Goal: Navigation & Orientation: Understand site structure

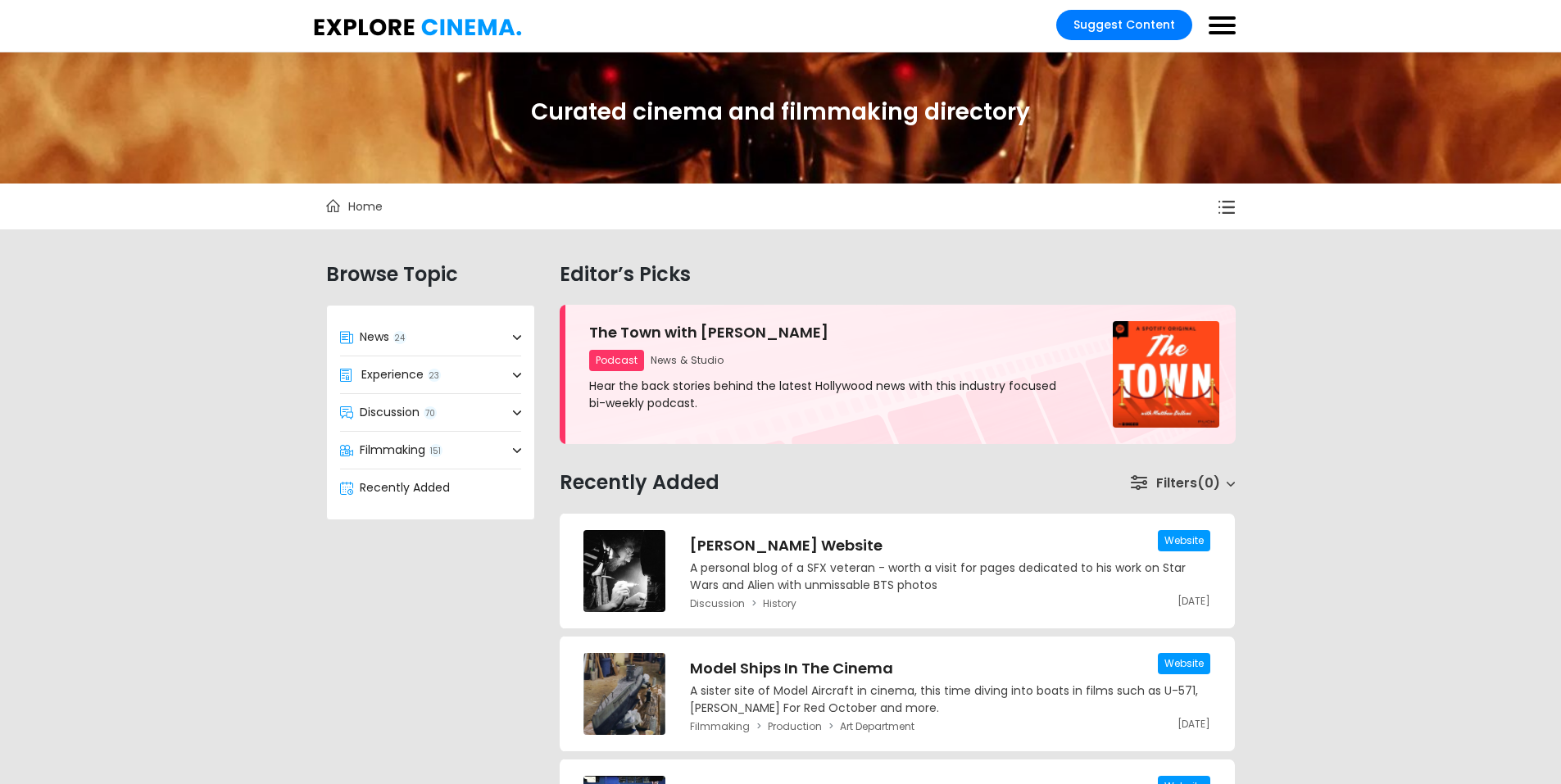
click at [389, 21] on img at bounding box center [418, 27] width 208 height 17
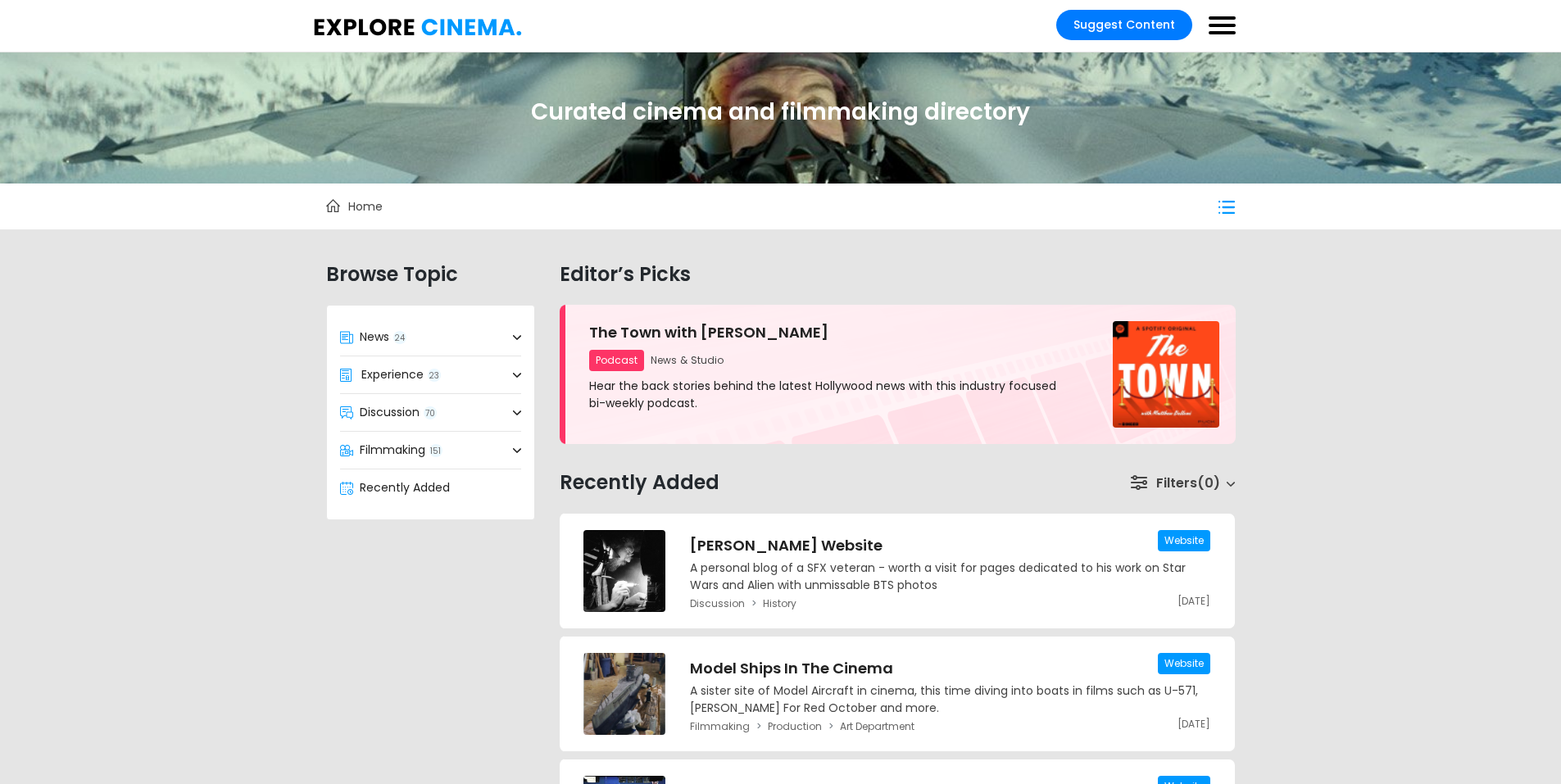
click at [1231, 26] on label at bounding box center [1222, 27] width 27 height 22
click at [1231, 26] on input "checkbox" at bounding box center [1220, 17] width 33 height 26
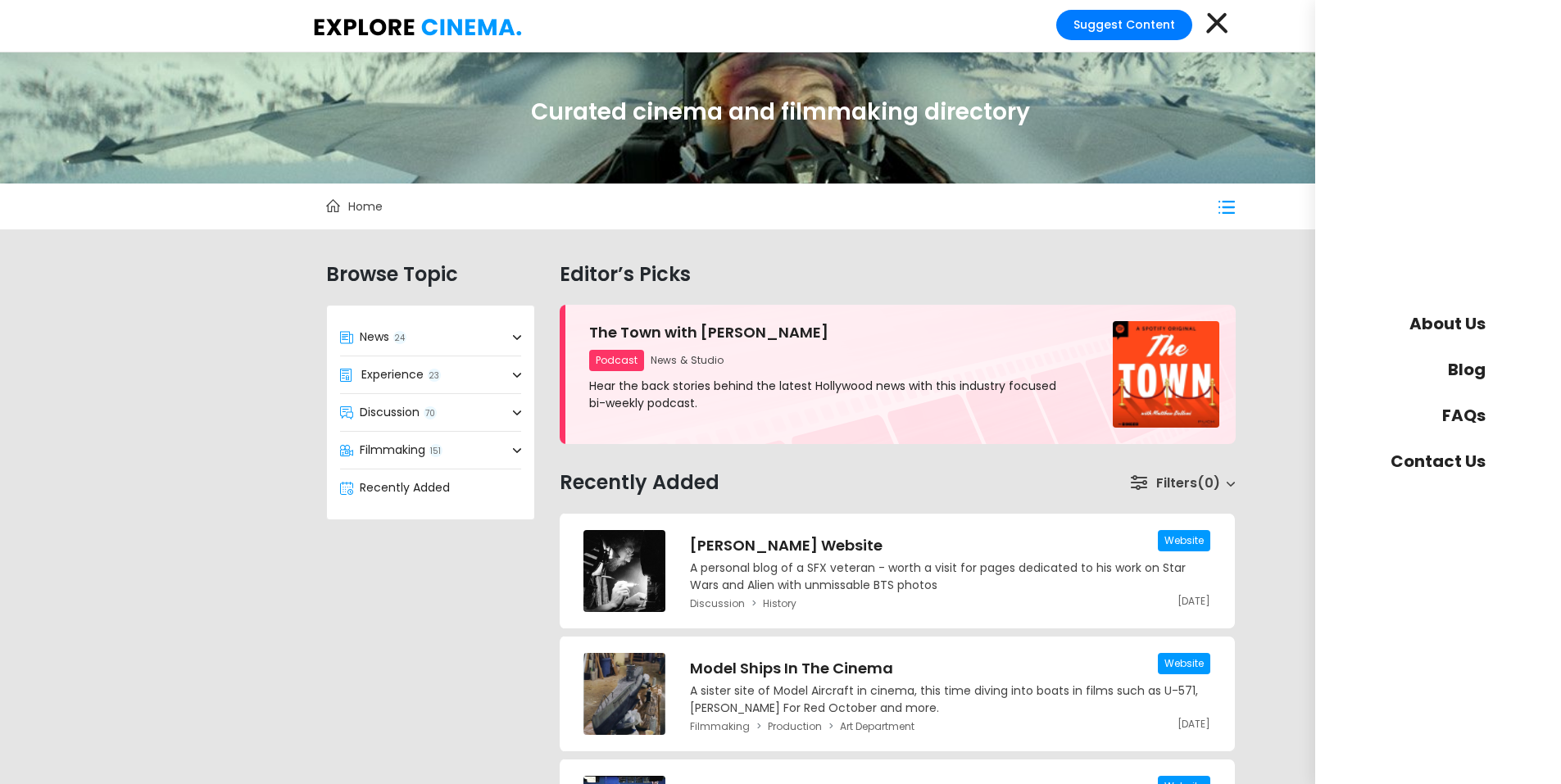
click at [1231, 26] on label at bounding box center [1222, 27] width 27 height 22
click at [1231, 26] on input "checkbox" at bounding box center [1220, 17] width 33 height 26
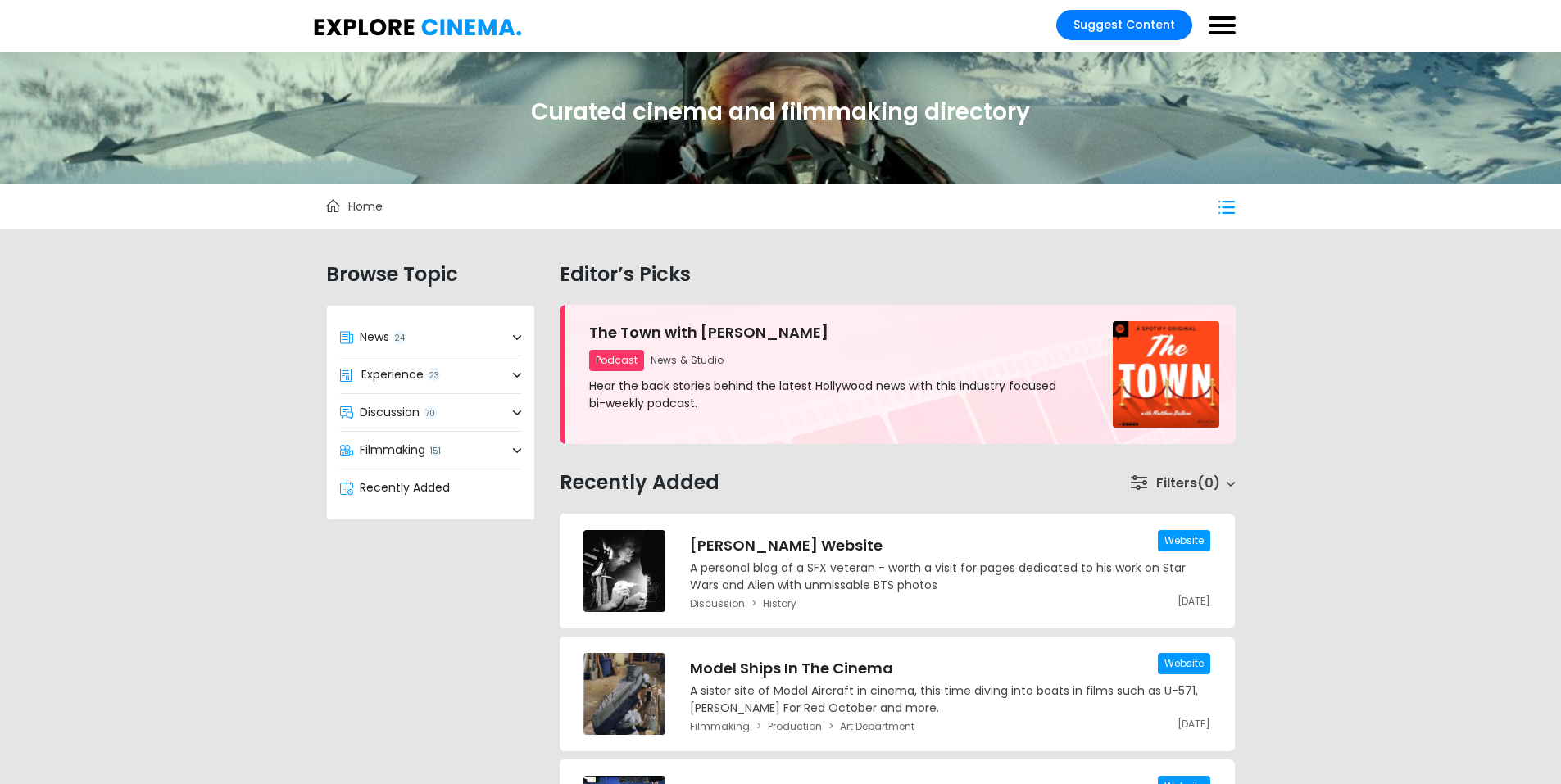
click at [342, 198] on link "Home" at bounding box center [354, 207] width 57 height 17
click at [1216, 0] on header "About Us Blog FAQs Contact Us Suggest Content Recently Added Topic News 24 Stud…" at bounding box center [780, 26] width 1561 height 52
click at [1218, 17] on span at bounding box center [1222, 18] width 27 height 3
click at [1218, 17] on input "checkbox" at bounding box center [1220, 17] width 33 height 26
checkbox input "true"
